Goal: Task Accomplishment & Management: Manage account settings

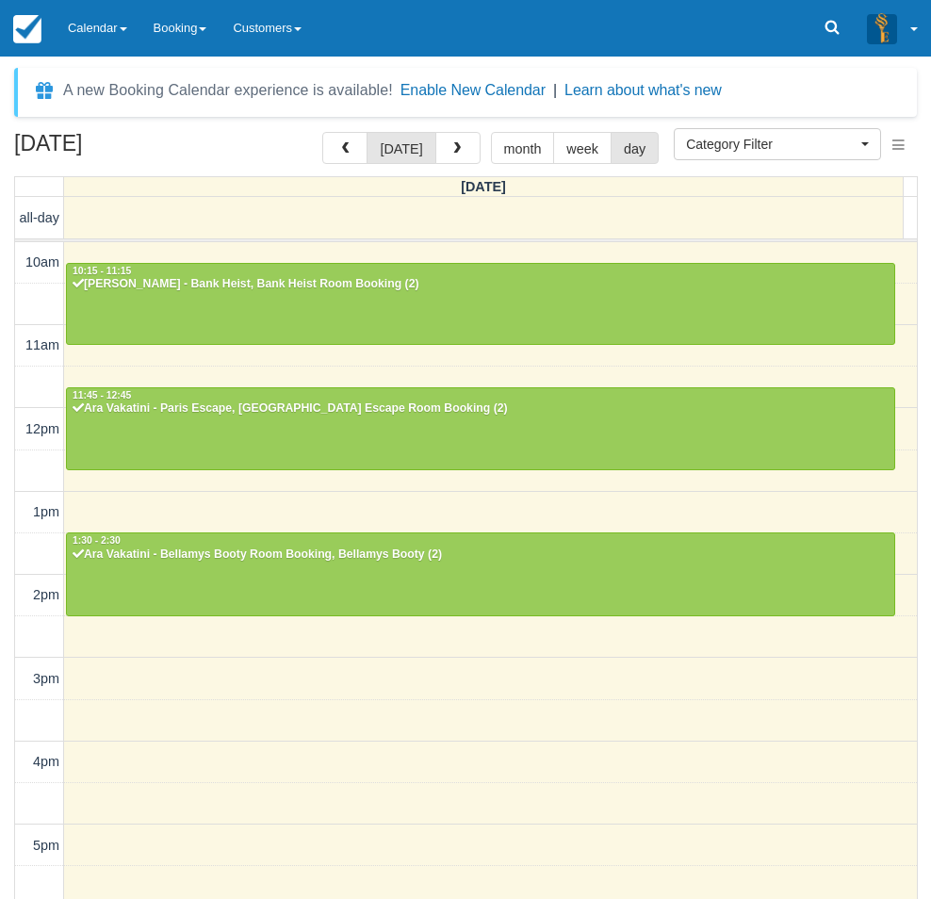
select select
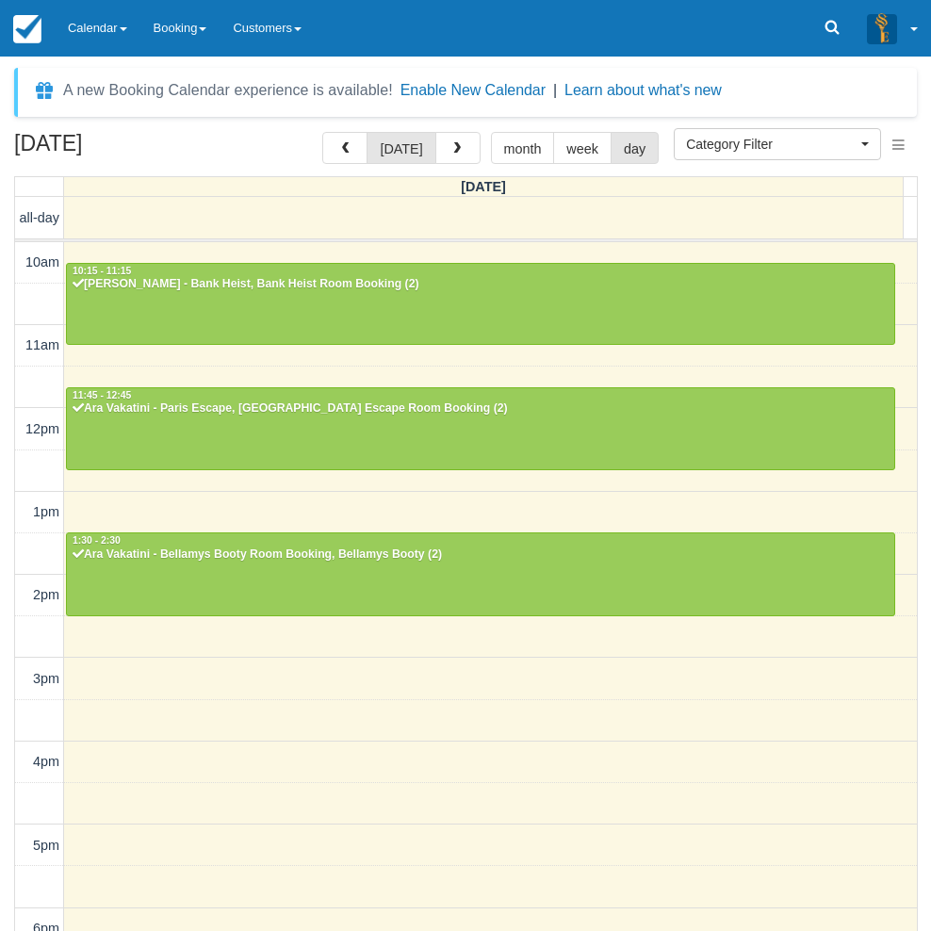
scroll to position [329, 0]
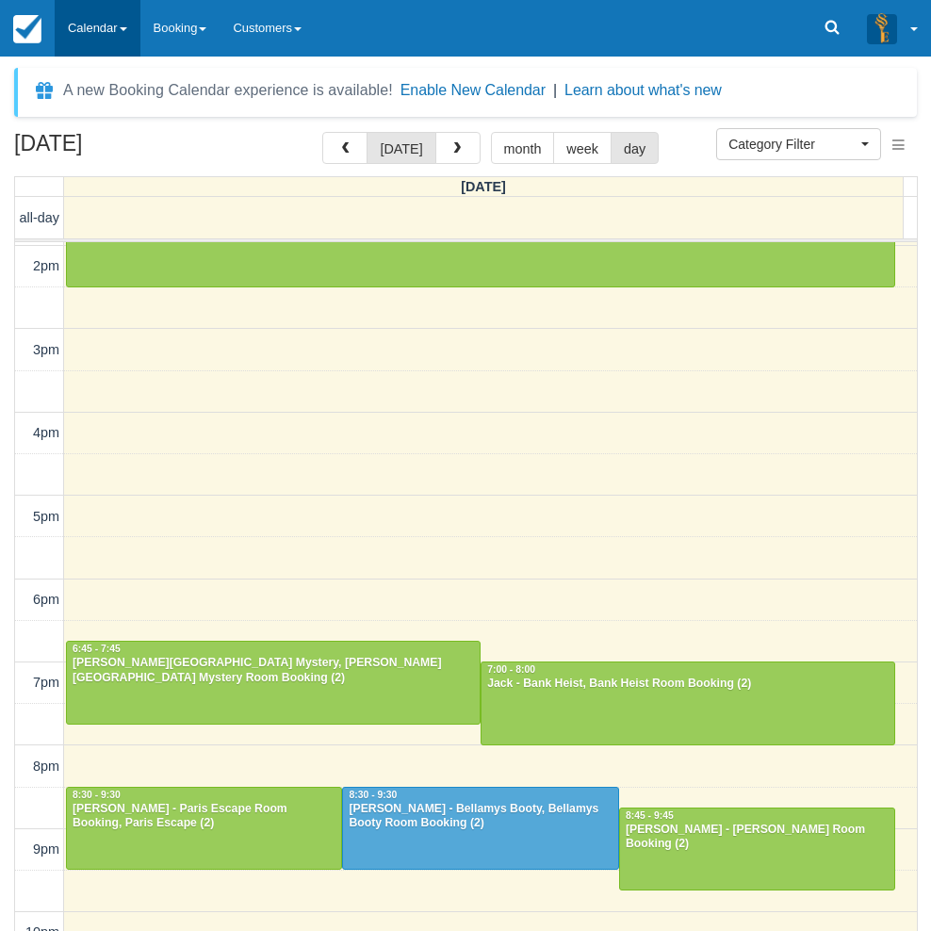
click at [90, 27] on link "Calendar" at bounding box center [98, 28] width 86 height 57
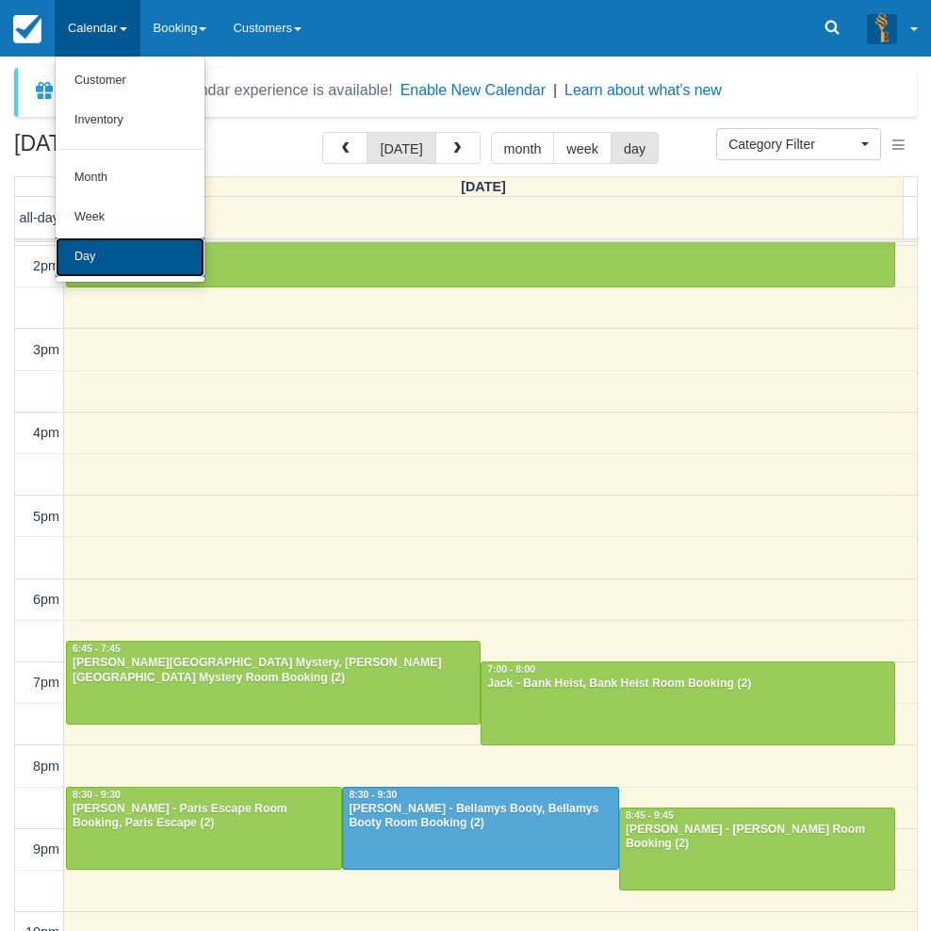
click at [122, 259] on link "Day" at bounding box center [130, 258] width 149 height 40
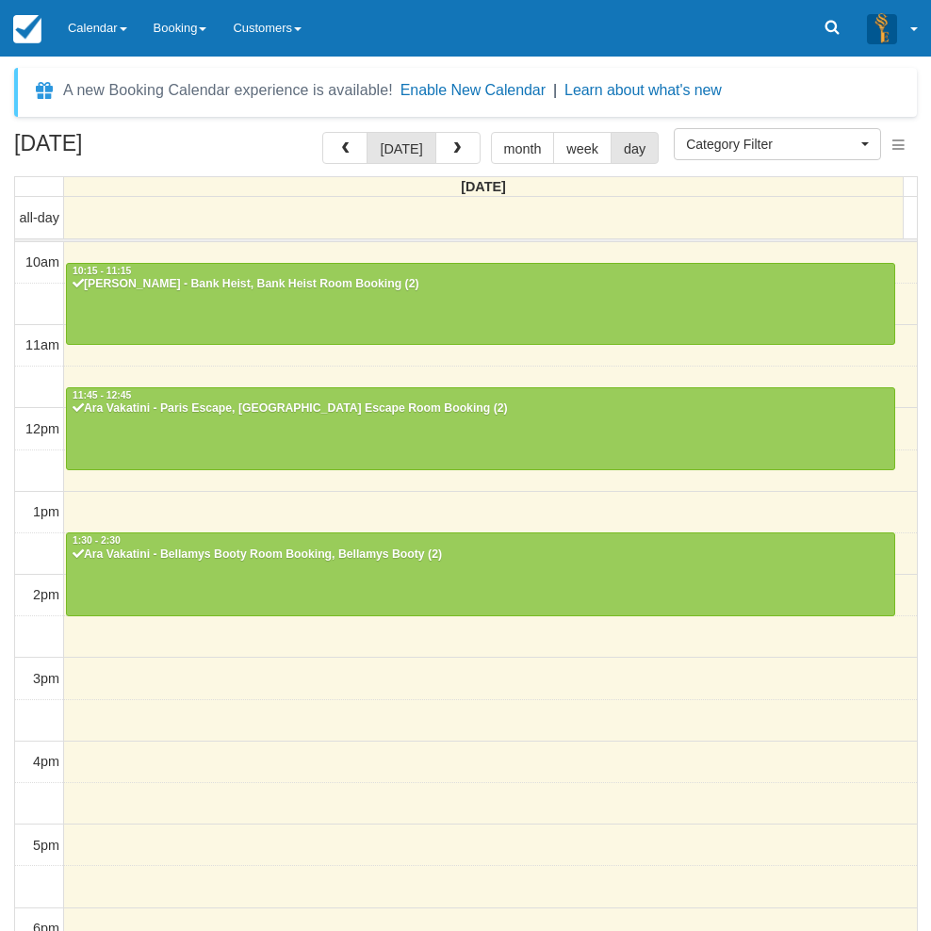
select select
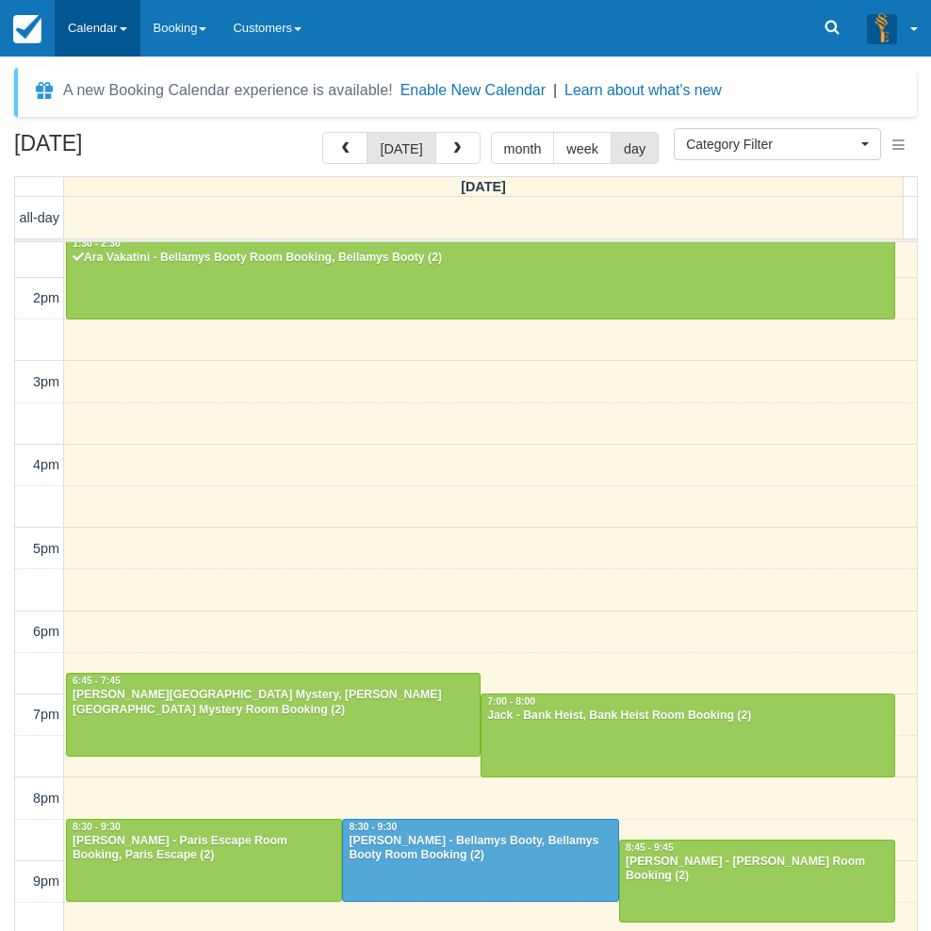
click at [106, 46] on link "Calendar" at bounding box center [98, 28] width 86 height 57
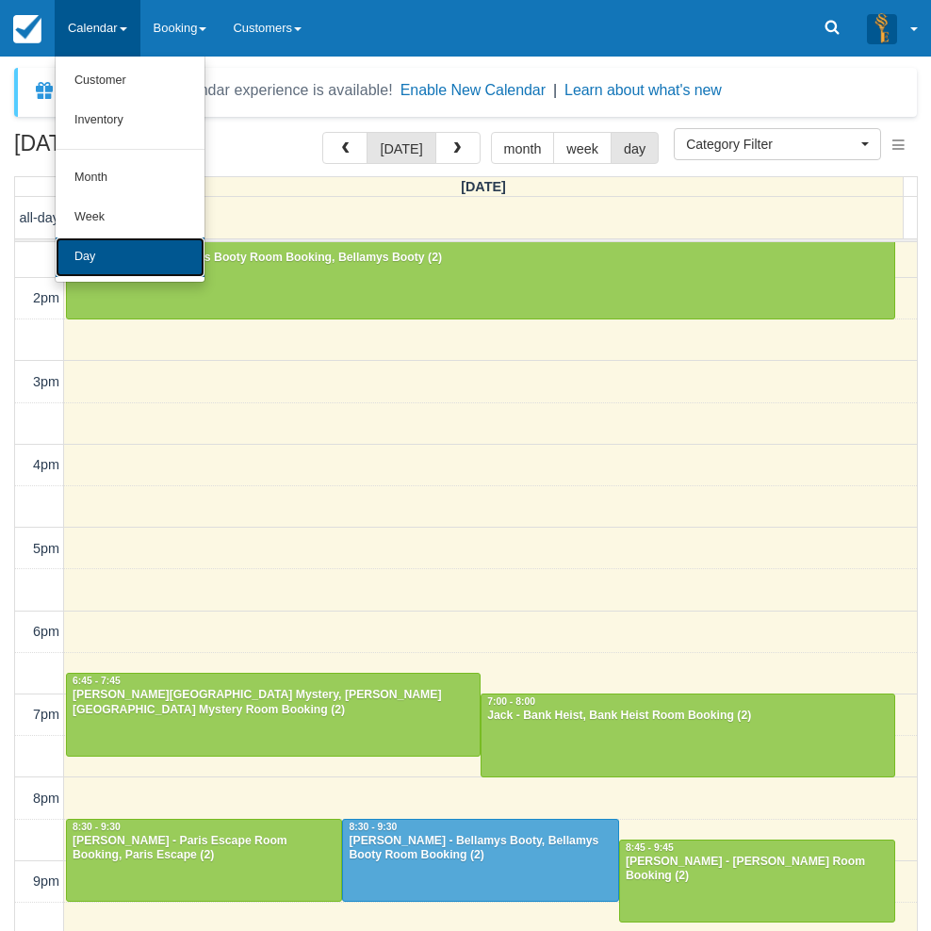
click at [114, 246] on link "Day" at bounding box center [130, 258] width 149 height 40
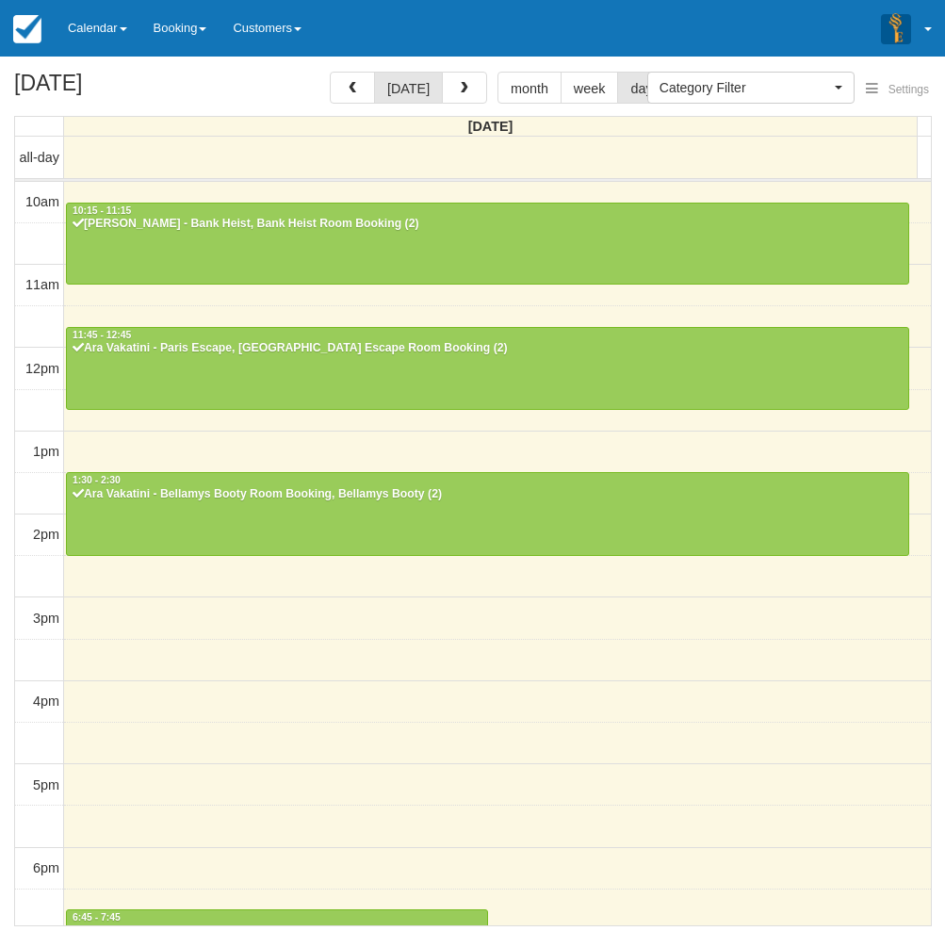
select select
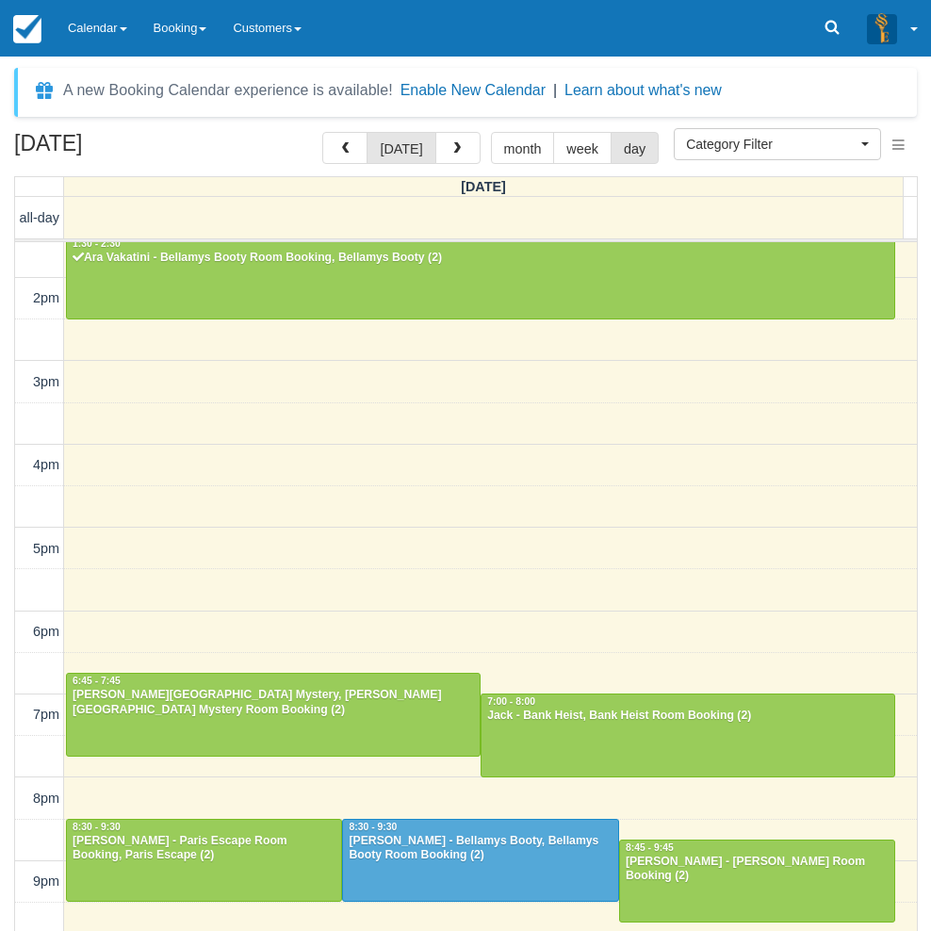
click at [464, 518] on div "10am 11am 12pm 1pm 2pm 3pm 4pm 5pm 6pm 7pm 8pm 9pm 10pm 10:15 - 11:15 Jodie Coo…" at bounding box center [466, 465] width 902 height 1041
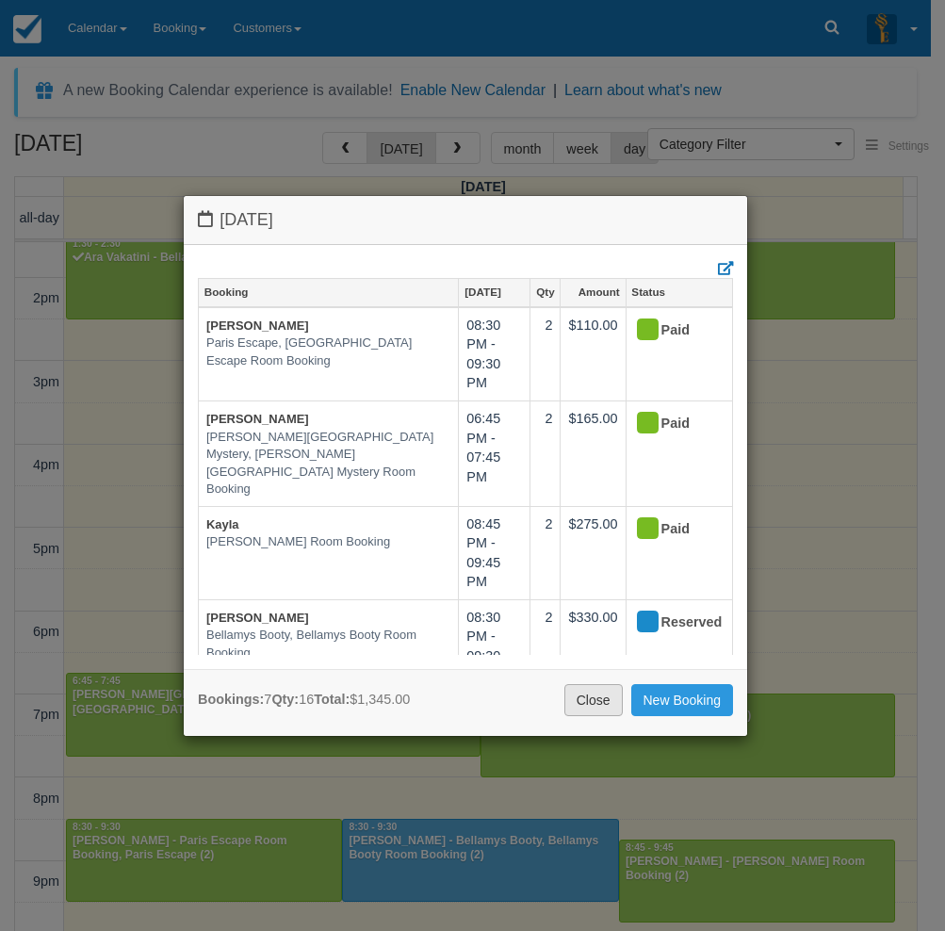
click at [604, 699] on link "Close" at bounding box center [594, 700] width 58 height 32
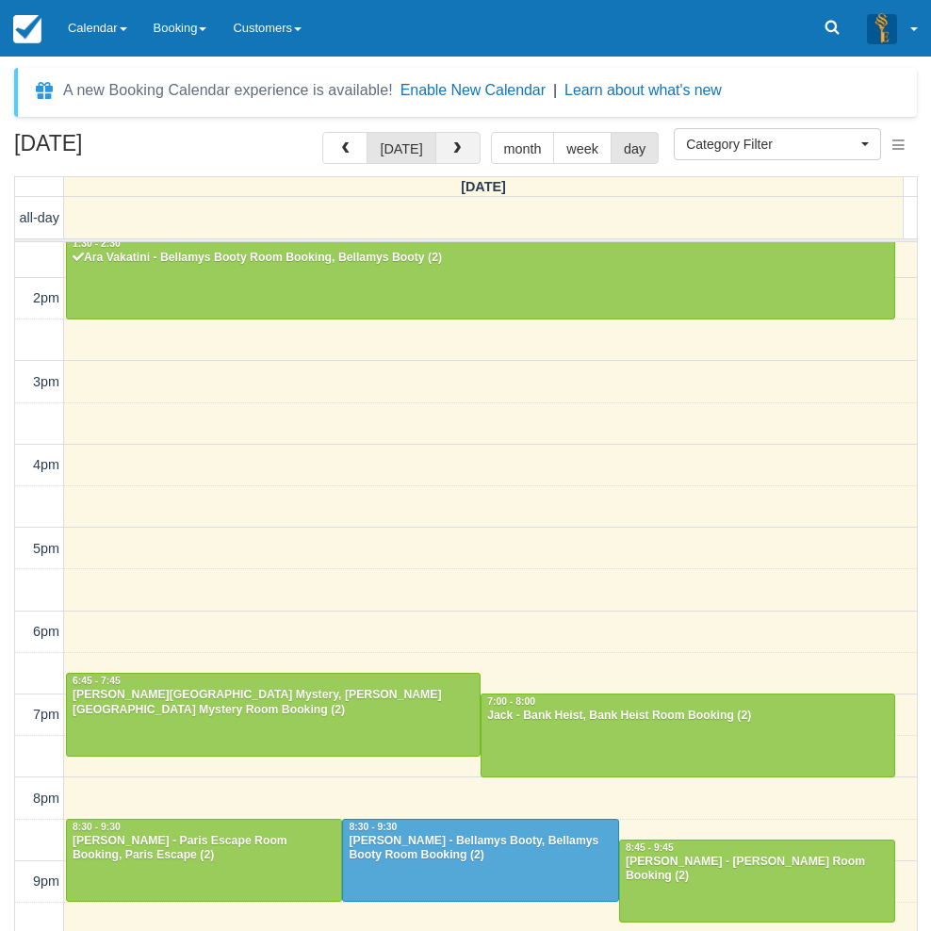
click at [465, 145] on button "button" at bounding box center [457, 148] width 45 height 32
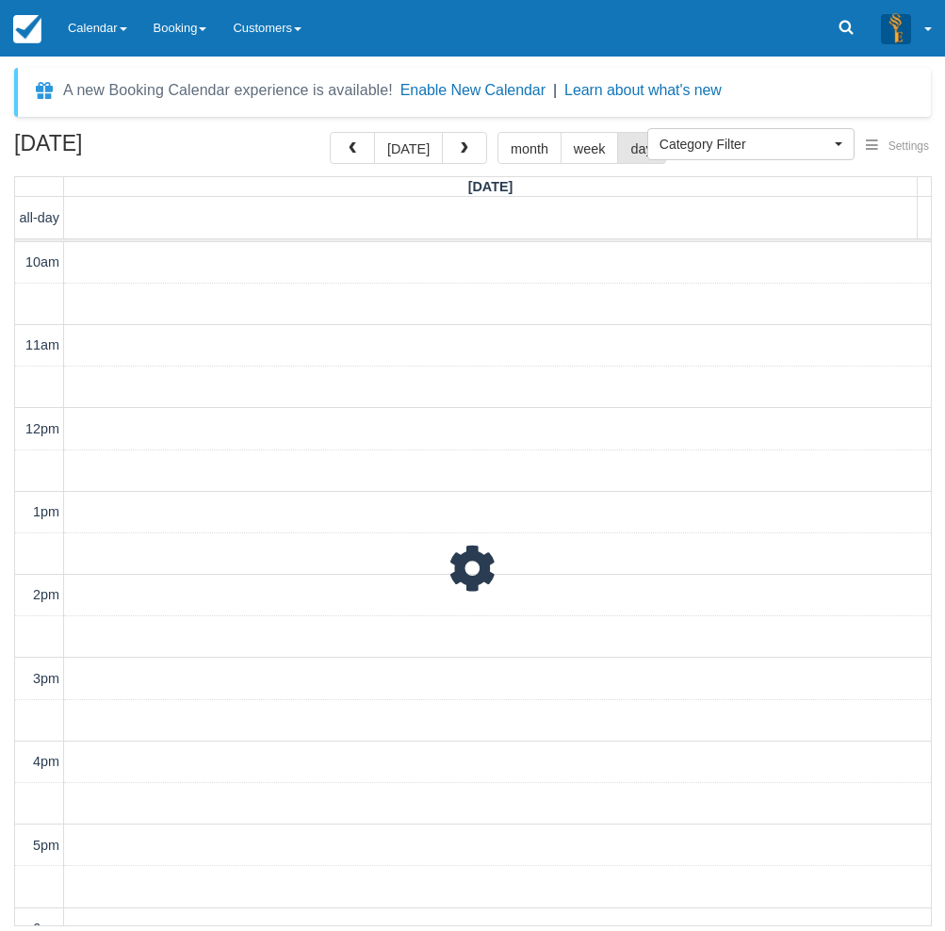
scroll to position [334, 0]
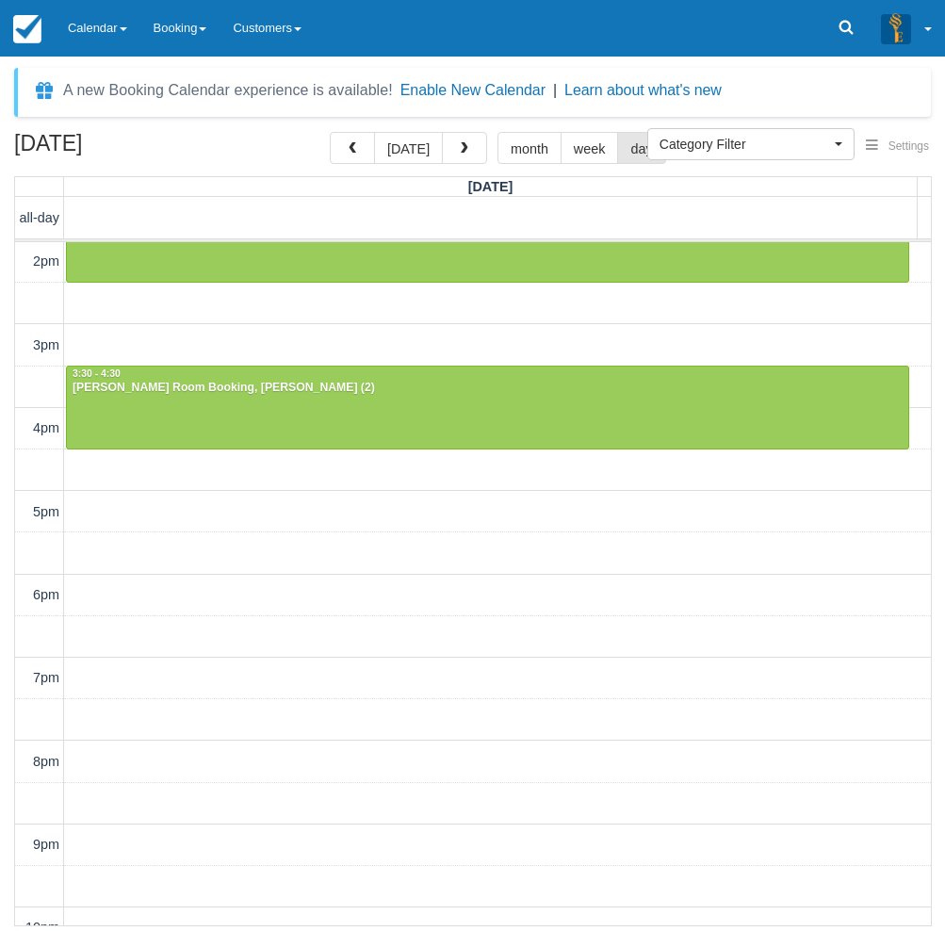
click at [395, 515] on div "10am 11am 12pm 1pm 2pm 3pm 4pm 5pm 6pm 7pm 8pm 9pm 10pm 11:45 - 12:45 Kylie Pon…" at bounding box center [473, 429] width 916 height 1041
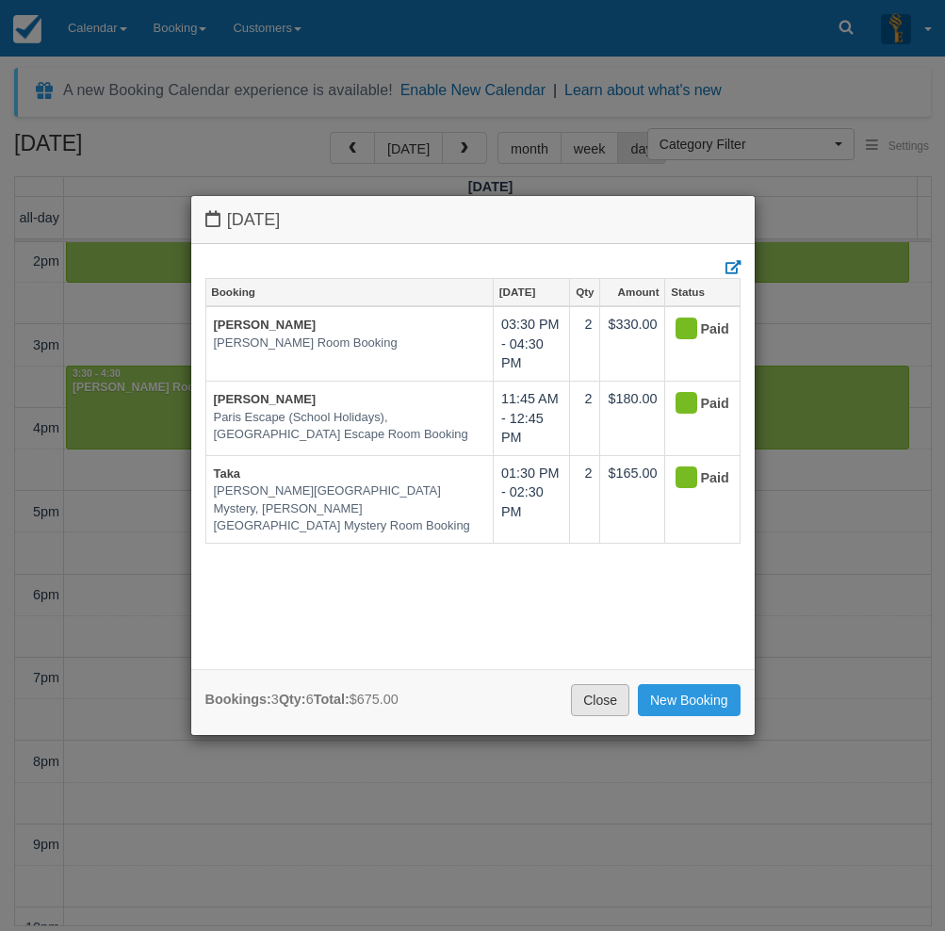
click at [598, 703] on link "Close" at bounding box center [600, 700] width 58 height 32
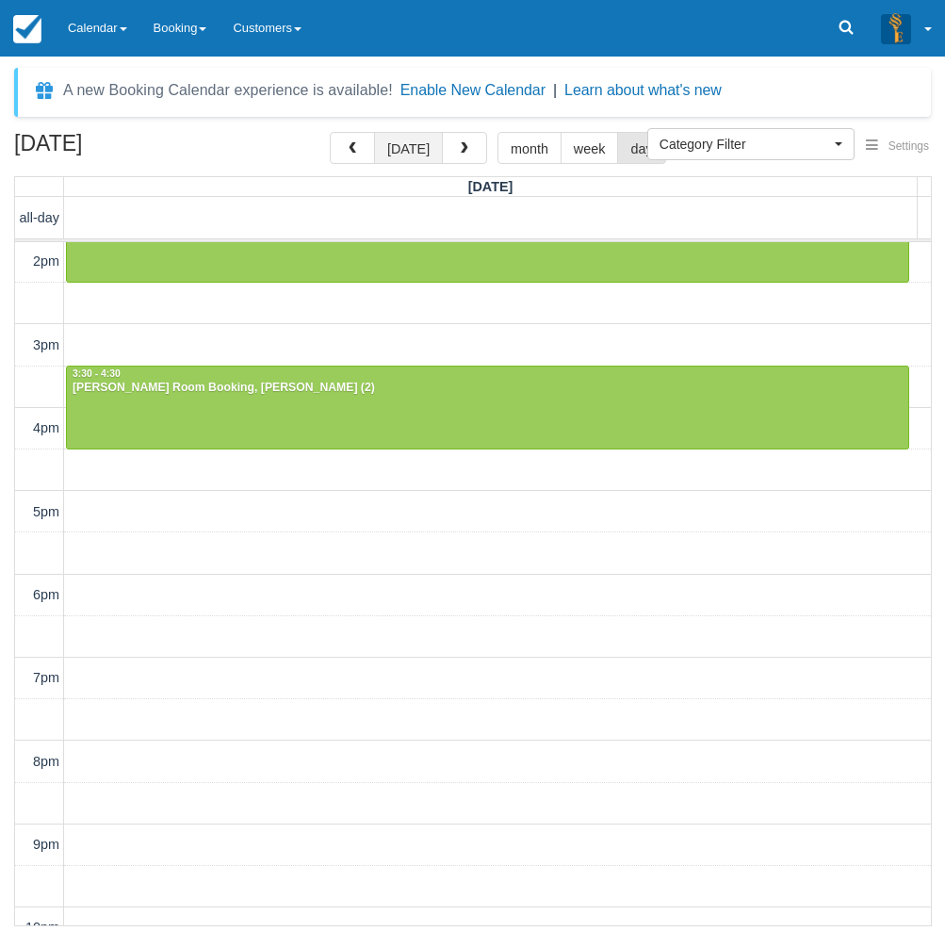
click at [406, 151] on button "[DATE]" at bounding box center [408, 148] width 69 height 32
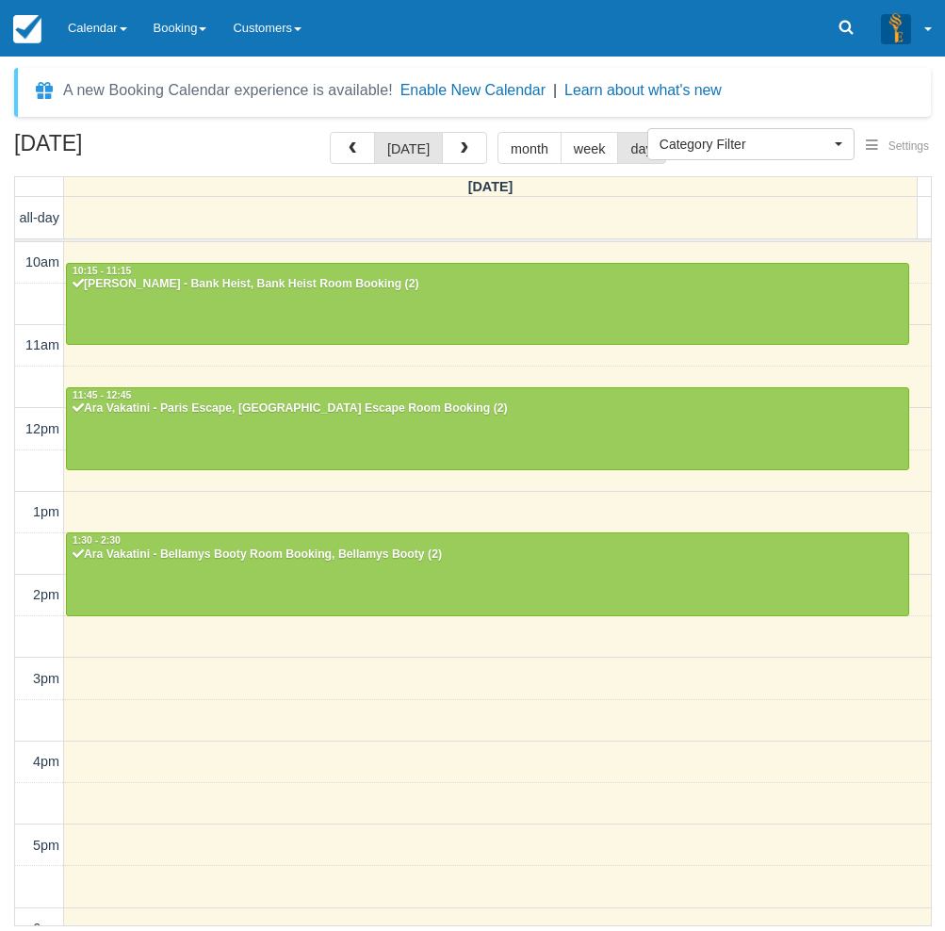
scroll to position [334, 0]
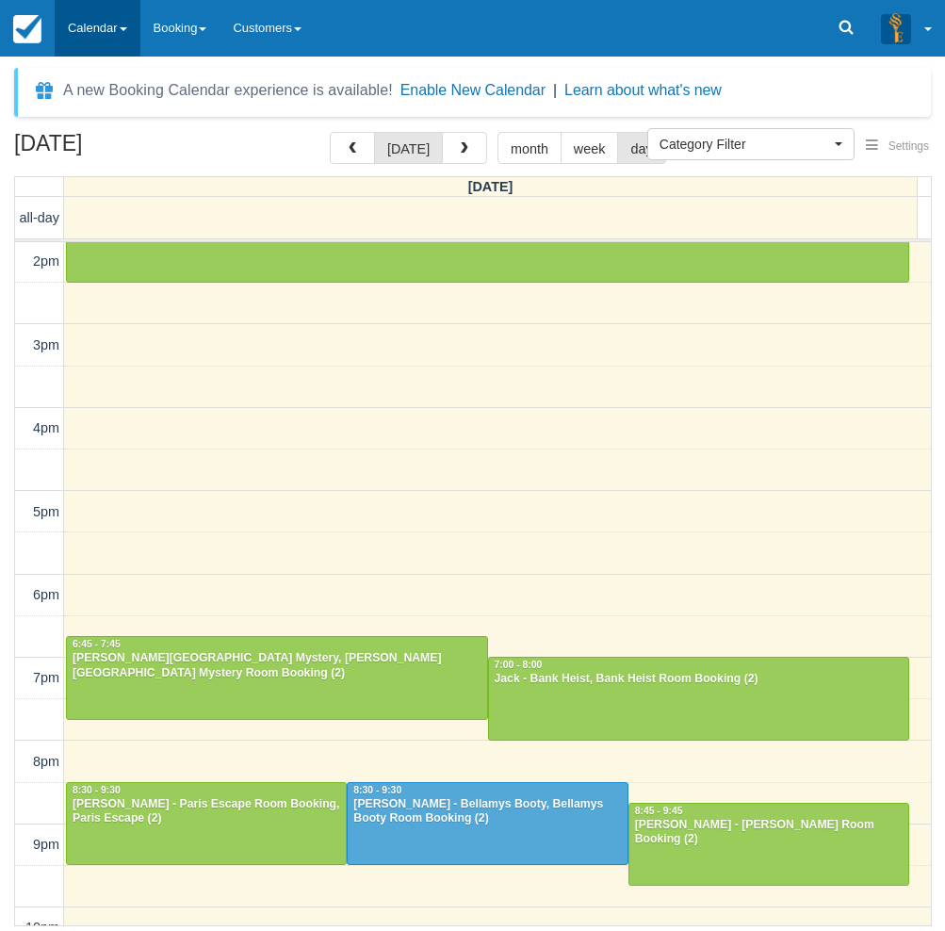
click at [64, 26] on link "Calendar" at bounding box center [98, 28] width 86 height 57
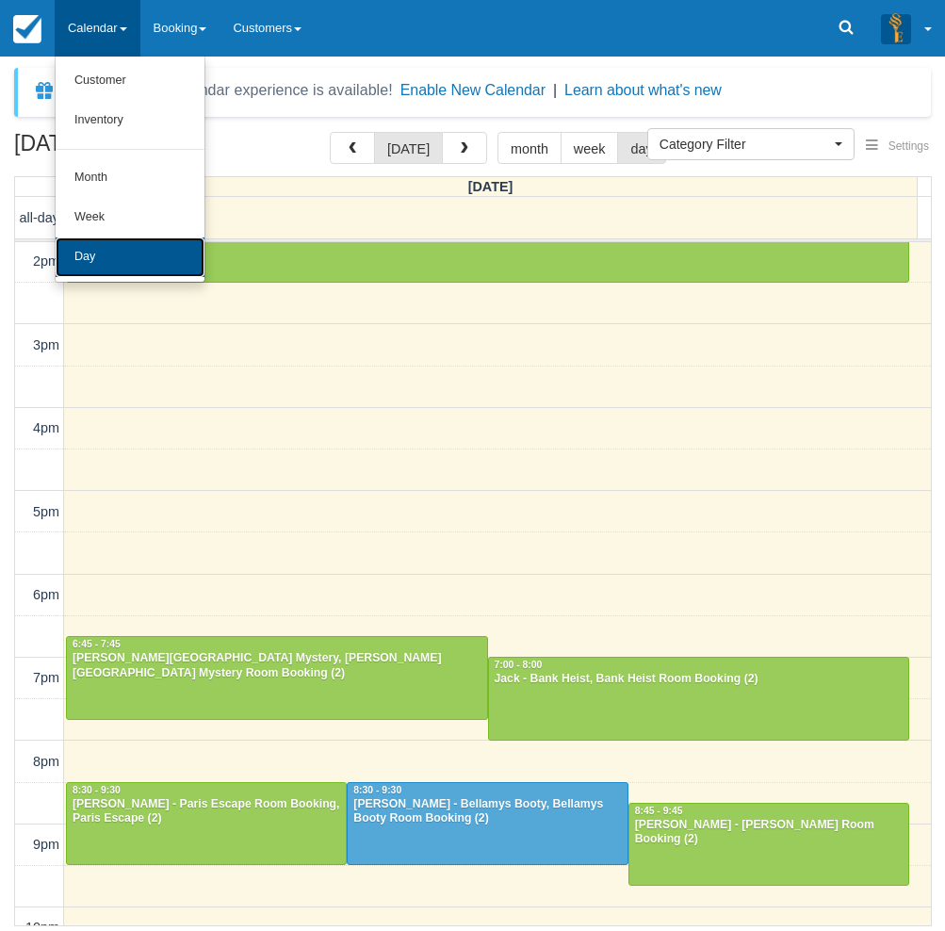
click at [91, 262] on link "Day" at bounding box center [130, 258] width 149 height 40
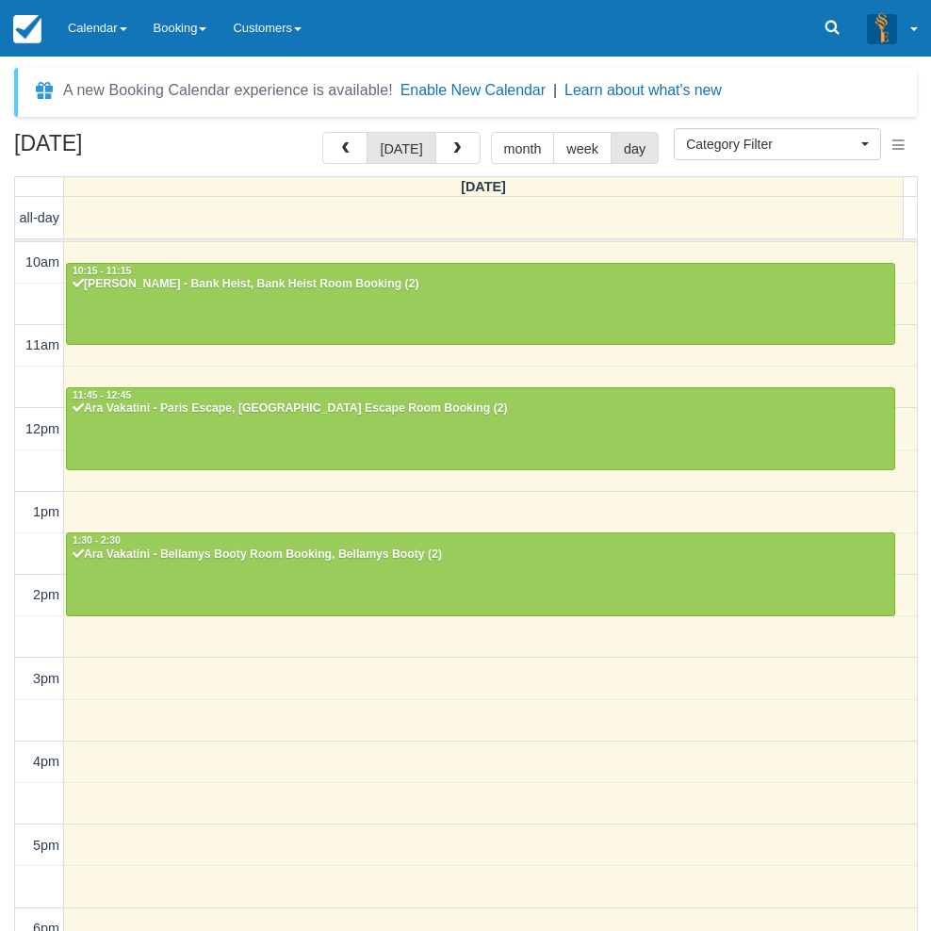
select select
